Goal: Ask a question: Seek information or help from site administrators or community

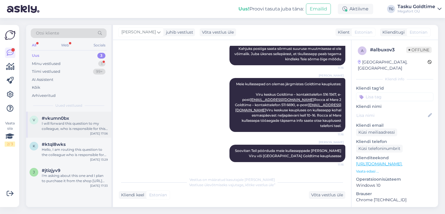
click at [96, 120] on div "#vkumn0bx" at bounding box center [75, 118] width 66 height 5
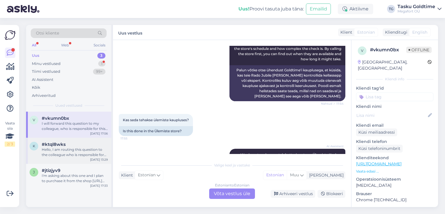
click at [108, 151] on div "k #ktql8wks Hello, I am routing this question to the colleague who is responsib…" at bounding box center [68, 151] width 85 height 26
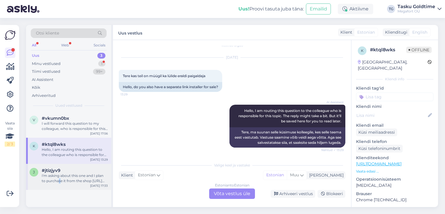
click at [58, 180] on div "I'm asking about this one and I plan to purchase it from the shop [URL][DOMAIN_…" at bounding box center [75, 178] width 66 height 10
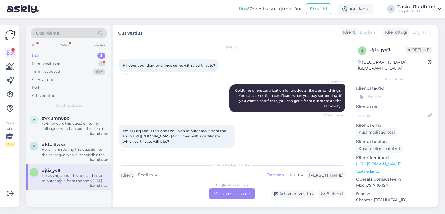
scroll to position [28, 0]
click at [84, 73] on div "Tiimi vestlused 99+" at bounding box center [69, 72] width 76 height 8
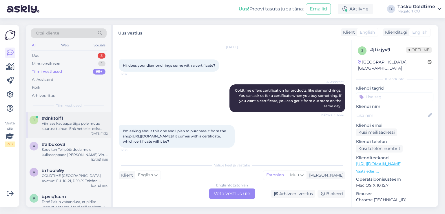
click at [69, 126] on div "Viimase kaubapartiiga pole muud suurust tulnud. Ehk hetkel ei oska Teile öelda,…" at bounding box center [75, 126] width 66 height 10
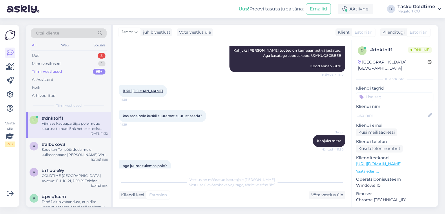
scroll to position [189, 0]
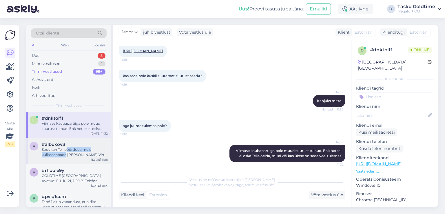
click at [66, 152] on div "Soovitan Teil pöörduda meie kullasseppade [PERSON_NAME] Viru või [GEOGRAPHIC_DA…" at bounding box center [75, 152] width 66 height 10
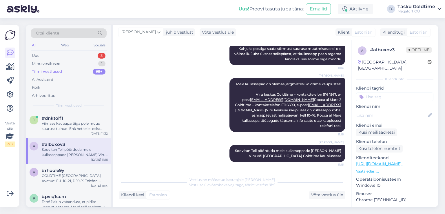
click at [100, 156] on div "Soovitan Teil pöörduda meie kullasseppade [PERSON_NAME] Viru või [GEOGRAPHIC_DA…" at bounding box center [75, 152] width 66 height 10
click at [95, 183] on div "GOLDTIME [GEOGRAPHIC_DATA] Avatud: E-L 10-21, P 10-19 Telefon: [PHONE_NUMBER] E…" at bounding box center [75, 178] width 66 height 10
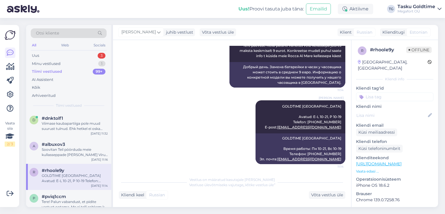
scroll to position [321, 0]
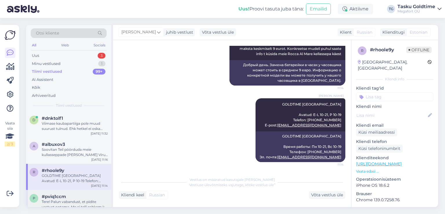
click at [84, 196] on div "#pviq1ccm" at bounding box center [75, 196] width 66 height 5
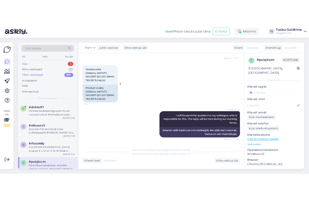
scroll to position [216, 0]
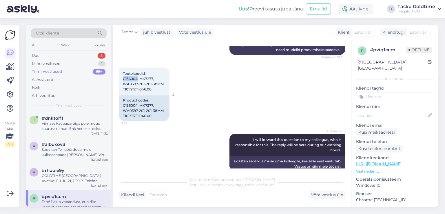
drag, startPoint x: 122, startPoint y: 74, endPoint x: 137, endPoint y: 72, distance: 15.2
click at [137, 72] on div "Tootekoodid: G136004, MK7277, WA0397-201-201-38MM, T101.917.11.046.00 17:21" at bounding box center [144, 82] width 51 height 28
copy span "G136004"
drag, startPoint x: 140, startPoint y: 71, endPoint x: 154, endPoint y: 74, distance: 14.1
click at [154, 74] on span "Tootekoodid: G136004, MK7277, WA0397-201-201-38MM, T101.917.11.046.00" at bounding box center [144, 81] width 43 height 20
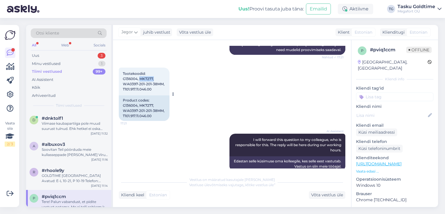
copy span "MK7277,"
drag, startPoint x: 122, startPoint y: 78, endPoint x: 162, endPoint y: 78, distance: 40.0
click at [162, 78] on div "Tootekoodid: G136004, MK7277, WA0397-201-201-38MM, T101.917.11.046.00 17:21" at bounding box center [144, 82] width 51 height 28
copy span "WA0397-201-201-38MM"
drag, startPoint x: 132, startPoint y: 84, endPoint x: 152, endPoint y: 84, distance: 20.0
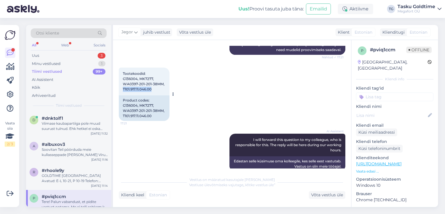
click at [152, 84] on div "Tootekoodid: G136004, MK7277, WA0397-201-201-38MM, T101.917.11.046.00 17:21" at bounding box center [144, 82] width 51 height 28
copy span "T101.917.11.046.00"
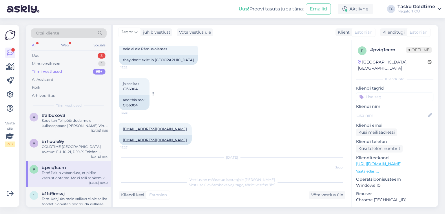
scroll to position [361, 0]
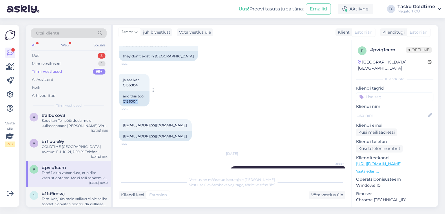
drag, startPoint x: 123, startPoint y: 94, endPoint x: 138, endPoint y: 95, distance: 14.8
click at [138, 95] on div "and this too : G136004" at bounding box center [134, 98] width 31 height 15
copy div "G136004"
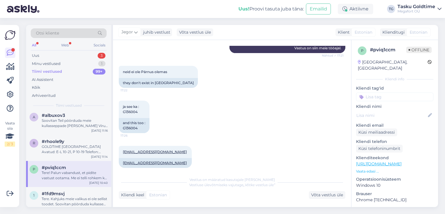
click at [177, 101] on div "ja see ka : G136004 17:26 and this too : G136004" at bounding box center [232, 116] width 227 height 45
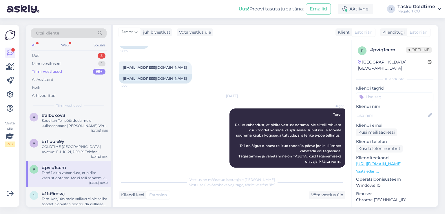
scroll to position [419, 0]
click at [68, 192] on div "#1fd9msvj" at bounding box center [75, 193] width 66 height 5
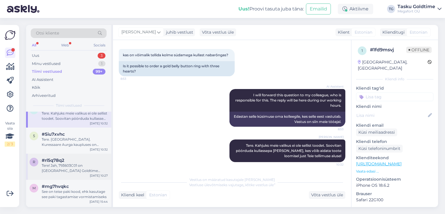
scroll to position [116, 0]
click at [95, 136] on div "Tere. [GEOGRAPHIC_DATA]. Kuressaare Aurga kaupluses on olemas nii peenemad, kui…" at bounding box center [75, 140] width 66 height 10
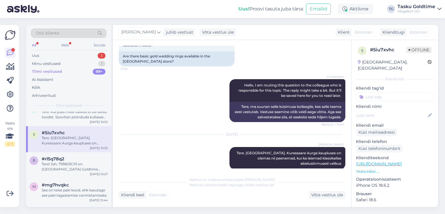
scroll to position [50, 0]
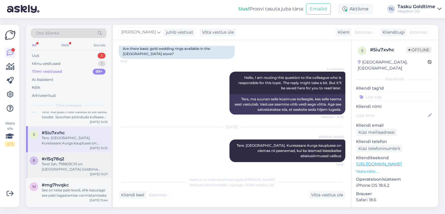
click at [82, 173] on div "r #rl5q78q2 Tere! Jah, 793603C01 on [GEOGRAPHIC_DATA] Goldtime kaupluses on ole…" at bounding box center [68, 165] width 85 height 26
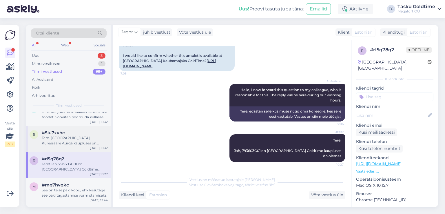
scroll to position [145, 0]
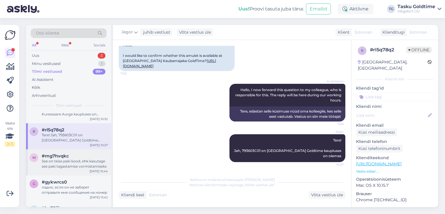
click at [86, 152] on div "m #mg7hvqkc See on teise paki kood, ehk kasutage see paki tagastamise vormistam…" at bounding box center [68, 162] width 85 height 26
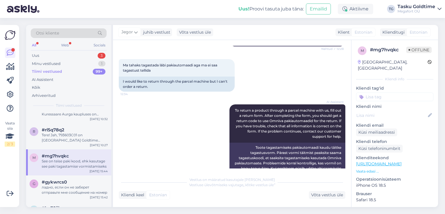
scroll to position [203, 0]
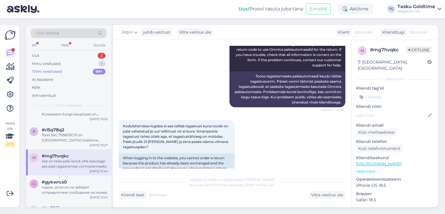
click at [166, 124] on span "Kodulehel sisse logides ei saa tellida tagastust kuna toode on juba vahetatud j…" at bounding box center [176, 136] width 106 height 25
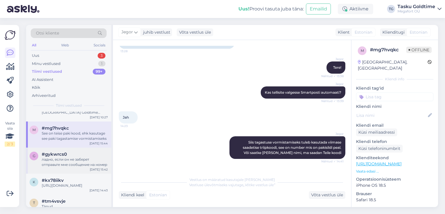
scroll to position [174, 0]
click at [78, 163] on div "ладно, если он не заберет отправьте мне сообщение на номер" at bounding box center [75, 161] width 66 height 10
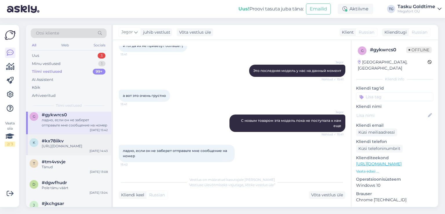
scroll to position [203, 0]
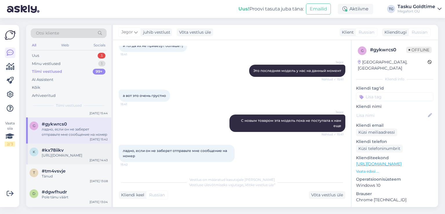
click at [73, 158] on div "[URL][DOMAIN_NAME]" at bounding box center [75, 155] width 66 height 5
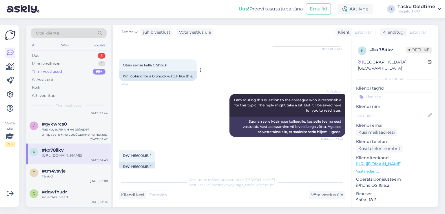
scroll to position [127, 0]
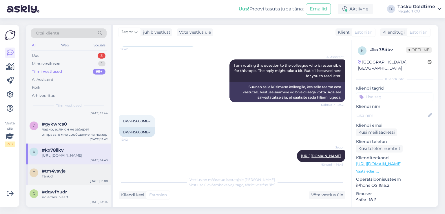
click at [77, 179] on div "Tänud" at bounding box center [75, 176] width 66 height 5
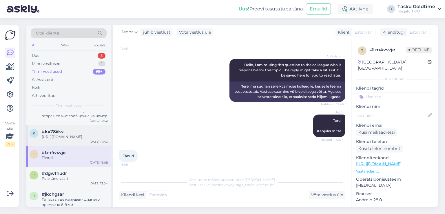
scroll to position [232, 0]
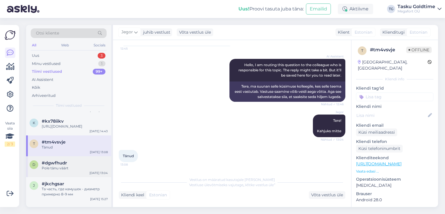
click at [81, 166] on div "#dgwfhudr" at bounding box center [75, 162] width 66 height 5
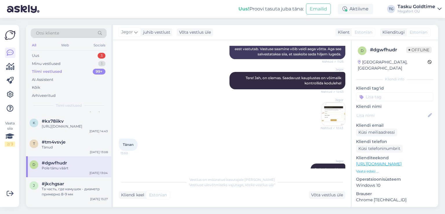
scroll to position [116, 0]
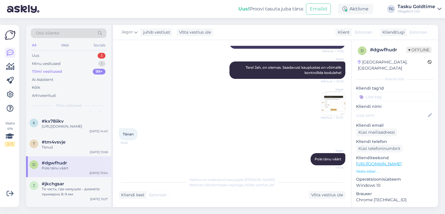
click at [340, 107] on img at bounding box center [333, 103] width 23 height 23
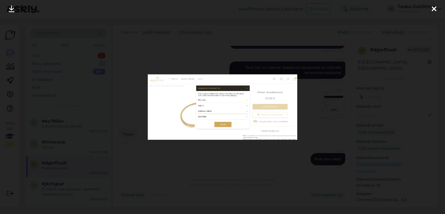
click at [337, 107] on div at bounding box center [222, 107] width 445 height 214
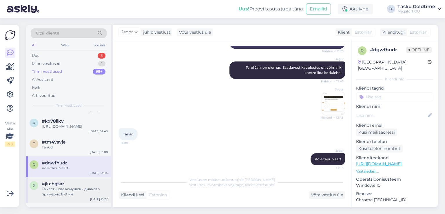
click at [64, 186] on span "#jkchgsar" at bounding box center [53, 183] width 22 height 5
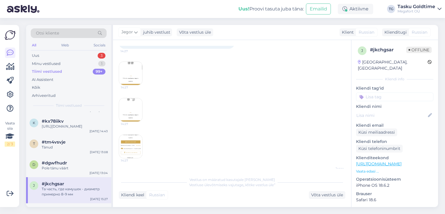
scroll to position [142, 0]
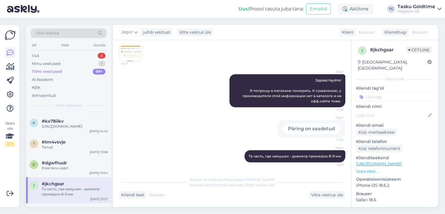
click at [139, 55] on img at bounding box center [130, 49] width 23 height 23
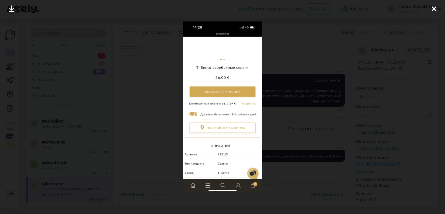
click at [174, 70] on div at bounding box center [222, 107] width 445 height 214
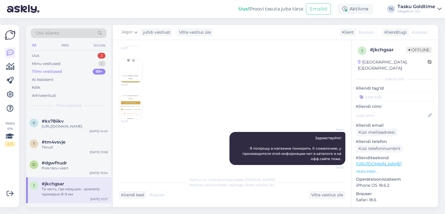
scroll to position [84, 0]
click at [123, 77] on img at bounding box center [130, 70] width 23 height 23
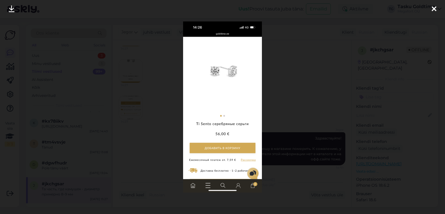
click at [127, 80] on div at bounding box center [222, 107] width 445 height 214
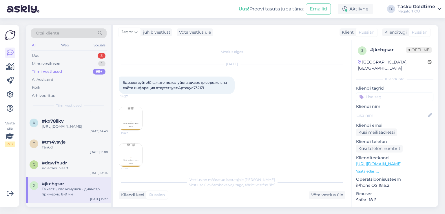
scroll to position [0, 0]
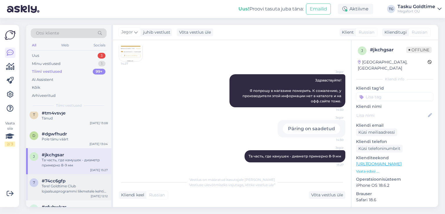
click at [70, 183] on div "#74cc6gfp" at bounding box center [75, 180] width 66 height 5
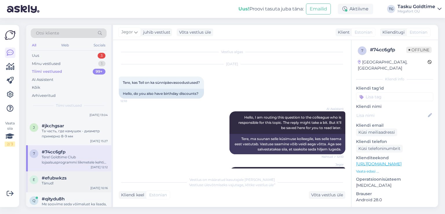
click at [57, 186] on div "Tänud!" at bounding box center [75, 183] width 66 height 5
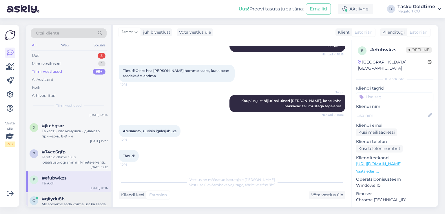
click at [77, 201] on div "#qitydu8h" at bounding box center [75, 198] width 66 height 5
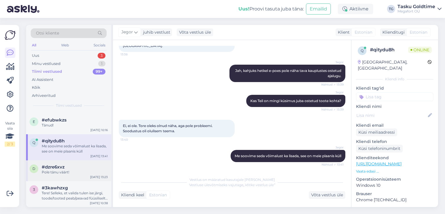
click at [79, 170] on div "#dzre6xvz" at bounding box center [75, 166] width 66 height 5
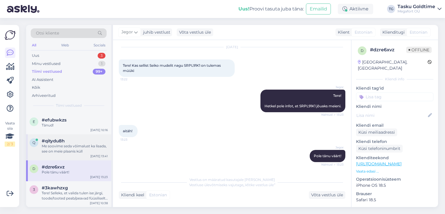
click at [92, 152] on div "Me soovime seda võimalust ka lisada, see on meie plaanis küll" at bounding box center [75, 148] width 66 height 10
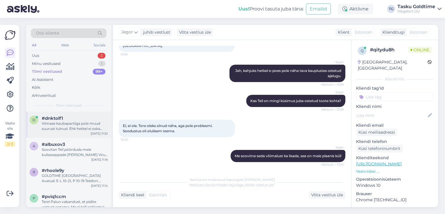
click at [69, 122] on div "Viimase kaubapartiiga pole muud suurust tulnud. Ehk hetkel ei oska Teile öelda,…" at bounding box center [75, 126] width 66 height 10
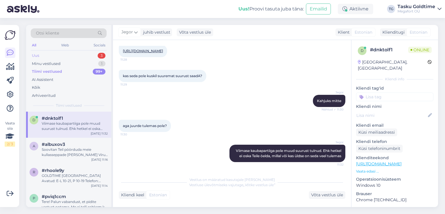
click at [93, 57] on div "Uus 3" at bounding box center [69, 56] width 76 height 8
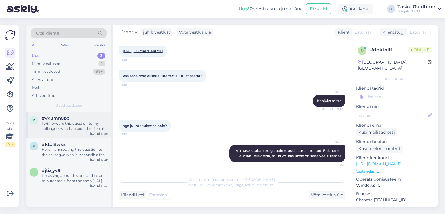
click at [81, 121] on div "I will forward this question to my colleague, who is responsible for this. The …" at bounding box center [75, 126] width 66 height 10
